Goal: Check status: Check status

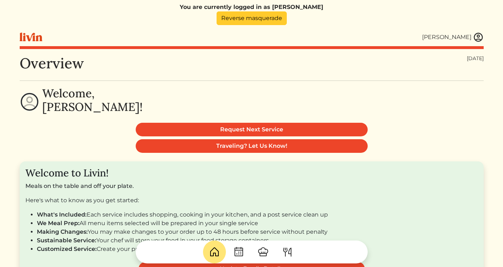
click at [269, 22] on link "Reverse masquerade" at bounding box center [251, 18] width 70 height 14
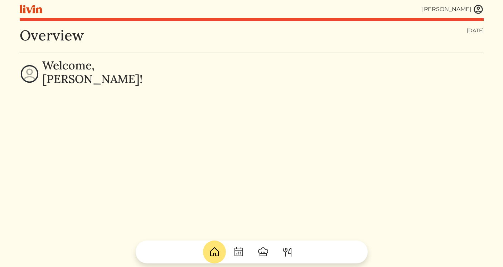
click at [478, 10] on img at bounding box center [478, 9] width 11 height 11
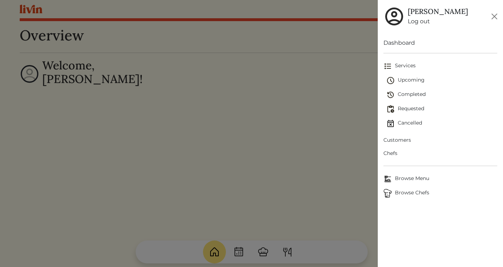
click at [401, 80] on span "Upcoming" at bounding box center [441, 80] width 111 height 9
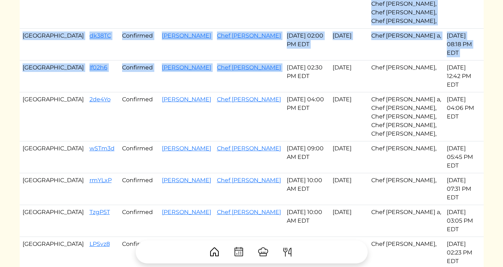
scroll to position [439, 0]
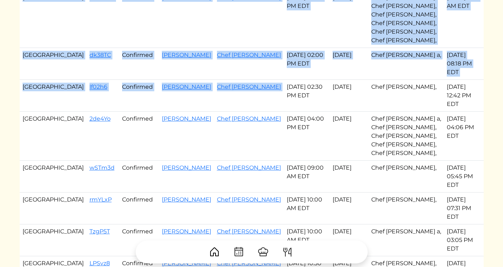
drag, startPoint x: 54, startPoint y: 99, endPoint x: 291, endPoint y: 54, distance: 240.9
copy tbody "MIDyxx Confirmed Jessica Mcreynolds Chef Danielle a Oct 05, 2025 10:30 AM EDT O…"
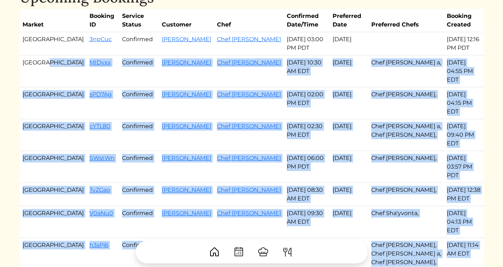
scroll to position [0, 0]
